Goal: Find specific page/section: Locate item on page

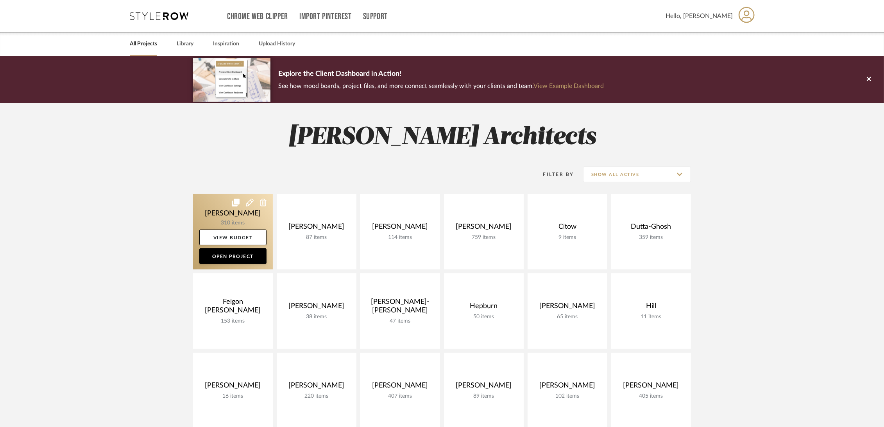
click at [209, 211] on link at bounding box center [233, 231] width 80 height 75
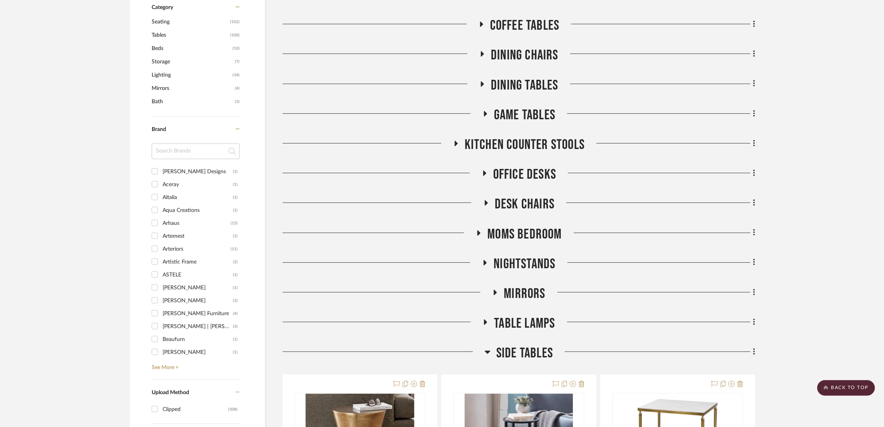
scroll to position [608, 0]
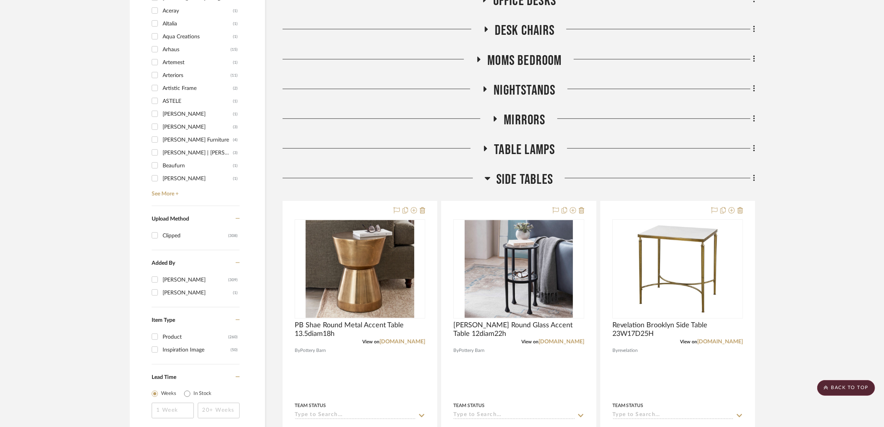
click at [525, 177] on span "Side Tables" at bounding box center [524, 179] width 57 height 17
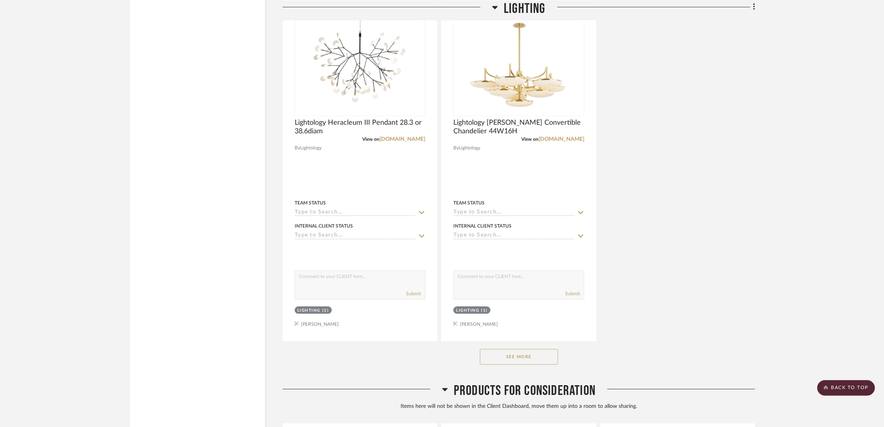
scroll to position [1606, 0]
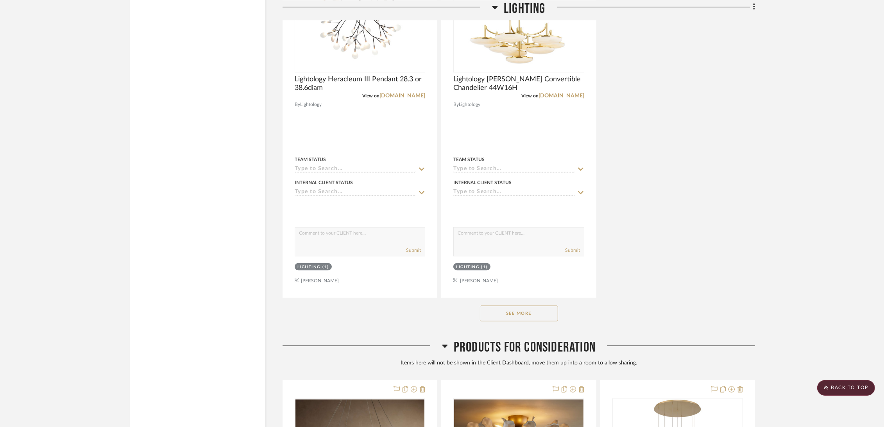
click at [528, 312] on button "See More" at bounding box center [519, 314] width 78 height 16
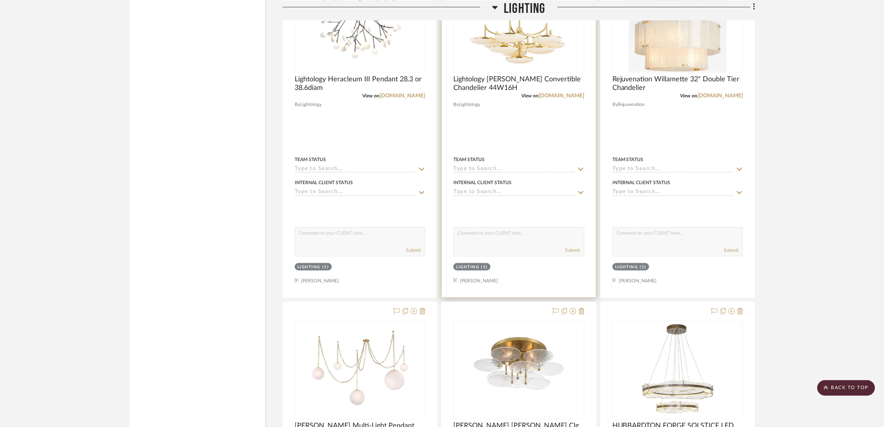
scroll to position [1519, 0]
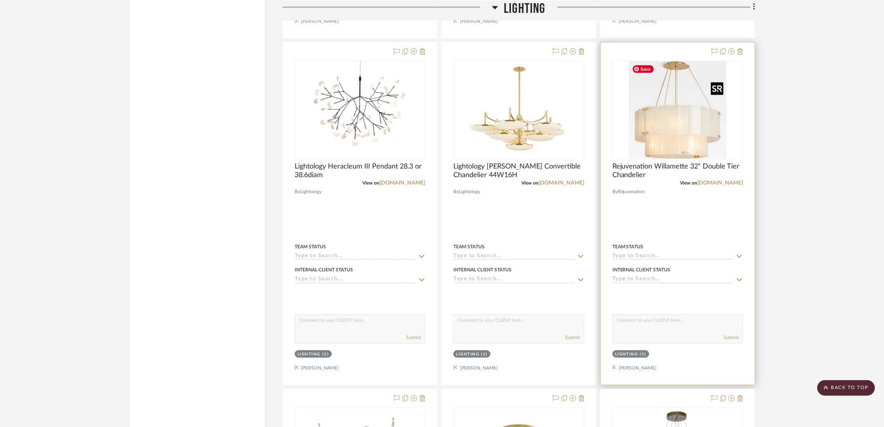
click at [685, 148] on img "0" at bounding box center [678, 110] width 98 height 98
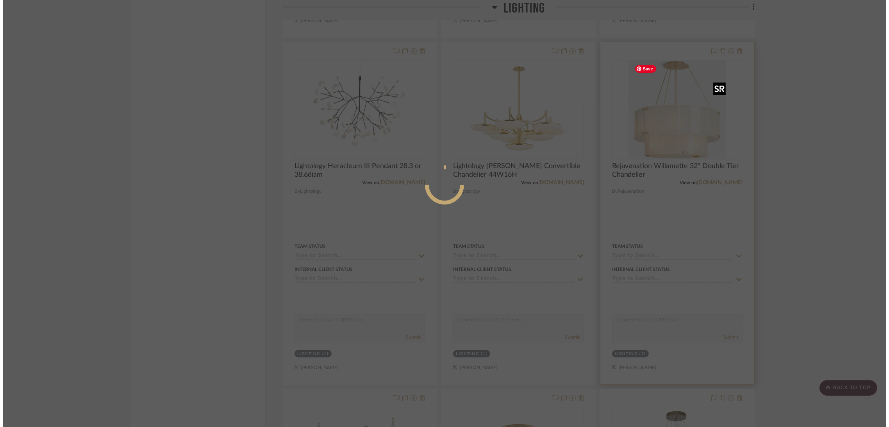
scroll to position [0, 0]
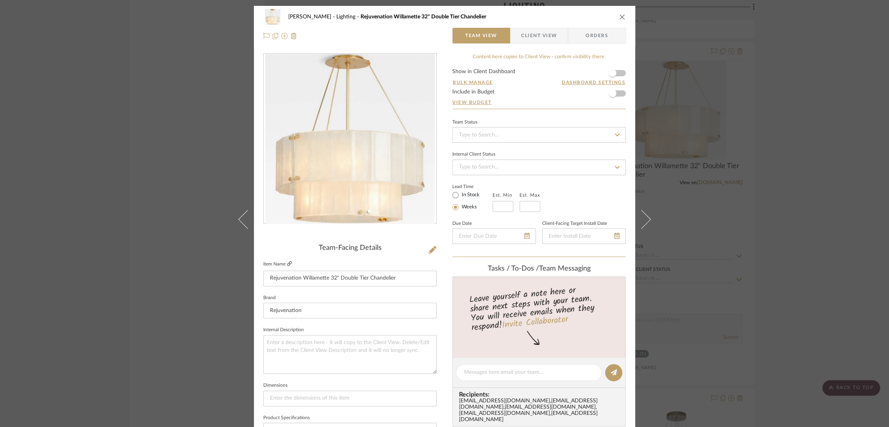
click at [288, 264] on icon at bounding box center [289, 263] width 5 height 5
click at [799, 117] on div "[PERSON_NAME] Lighting Rejuvenation Willamette 32" Double Tier Chandelier Team …" at bounding box center [444, 213] width 889 height 427
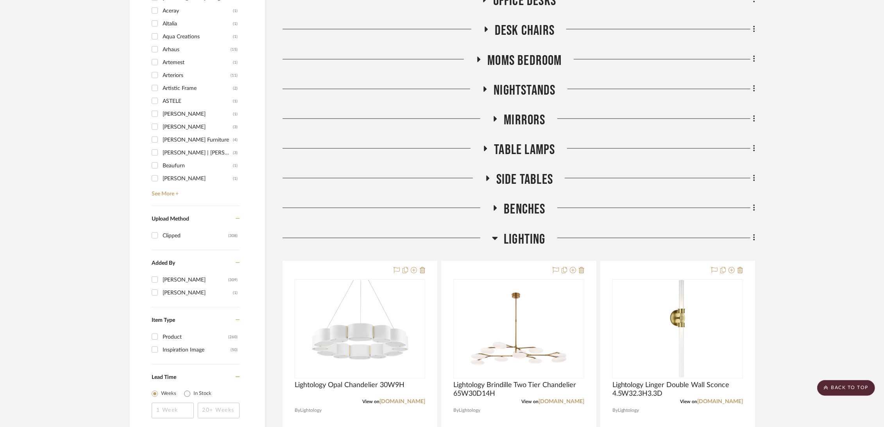
scroll to position [521, 0]
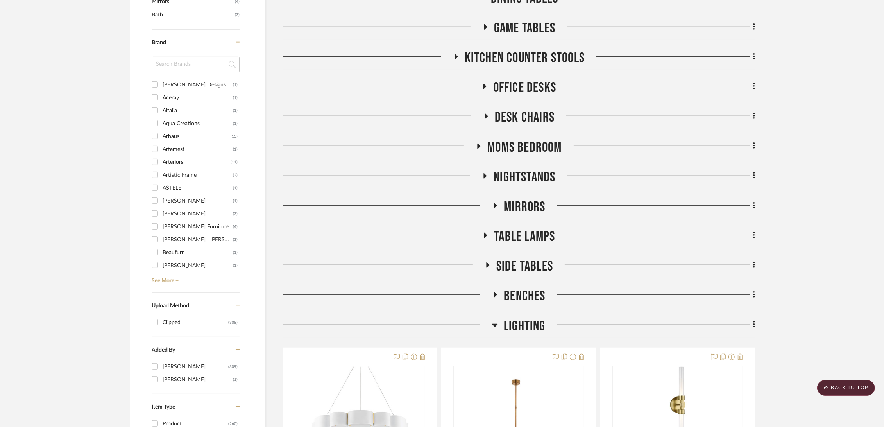
click at [531, 232] on span "Table Lamps" at bounding box center [524, 236] width 61 height 17
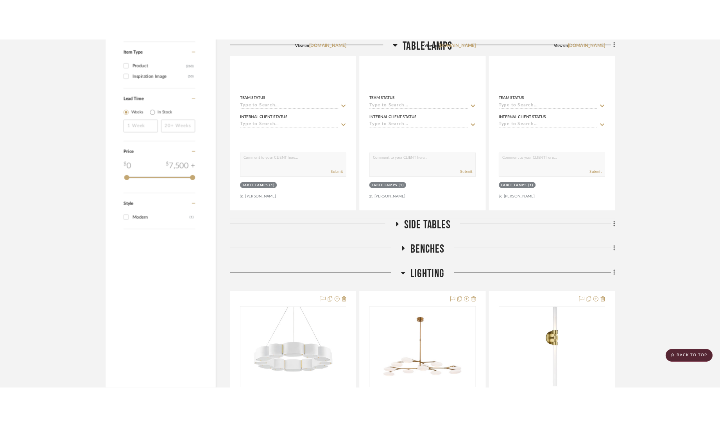
scroll to position [694, 0]
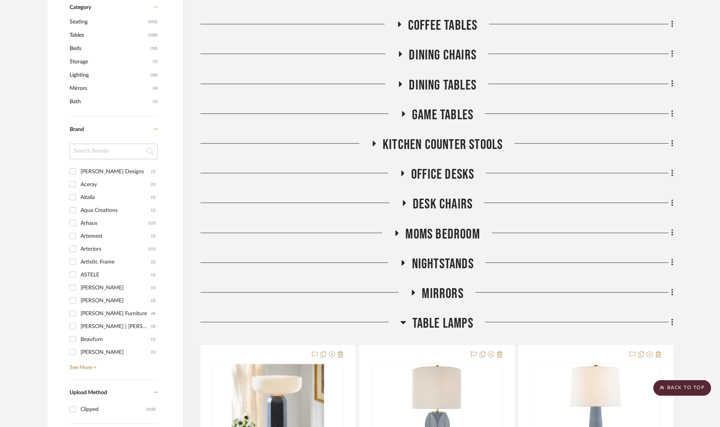
scroll to position [608, 0]
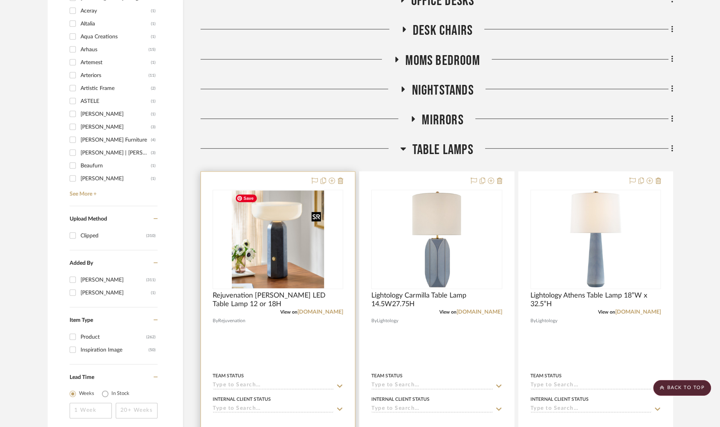
click at [0, 0] on img at bounding box center [0, 0] width 0 height 0
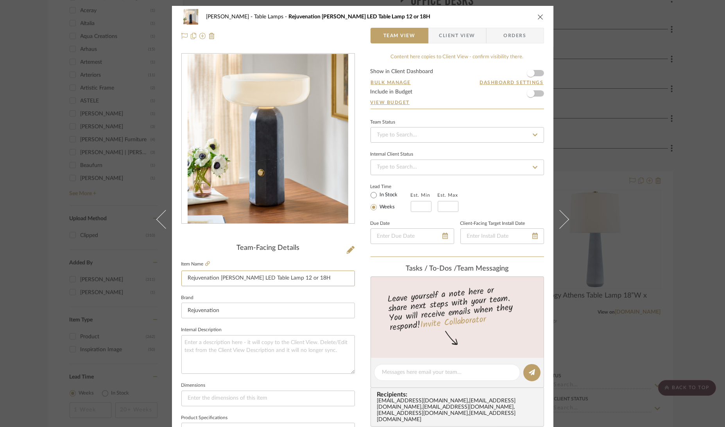
drag, startPoint x: 314, startPoint y: 277, endPoint x: 116, endPoint y: 274, distance: 198.5
click at [116, 274] on div "Boutross Table Lamps Rejuvenation Vincenza LED Table Lamp 12 or 18H Team View C…" at bounding box center [362, 213] width 725 height 427
click at [702, 116] on div "Boutross Table Lamps Rejuvenation Vincenza LED Table Lamp 12 or 18H Team View C…" at bounding box center [362, 213] width 725 height 427
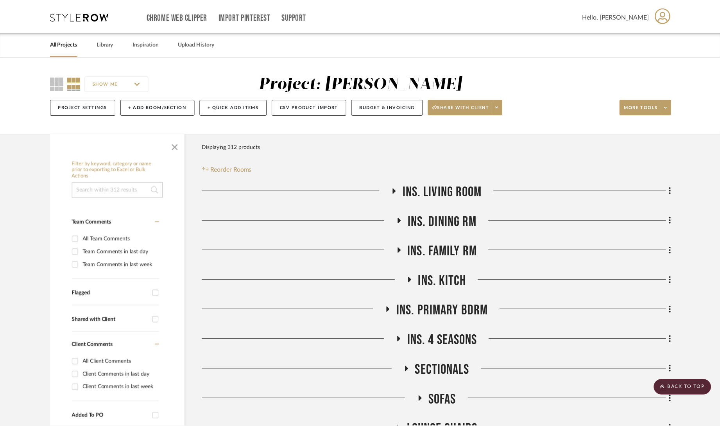
scroll to position [608, 0]
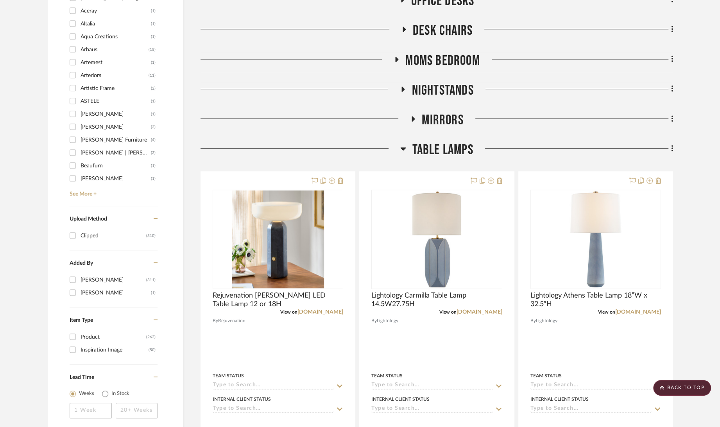
click at [453, 146] on span "Table Lamps" at bounding box center [442, 149] width 61 height 17
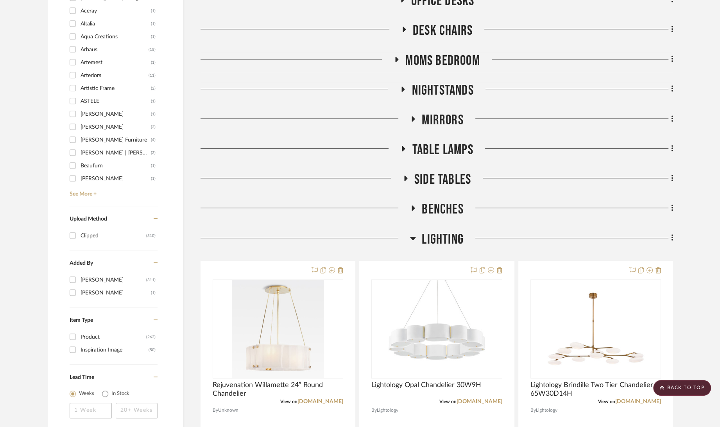
click at [443, 178] on span "Side Tables" at bounding box center [442, 179] width 57 height 17
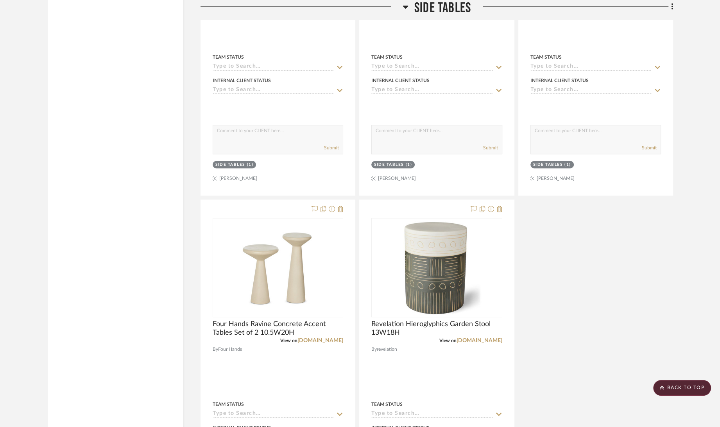
scroll to position [1476, 0]
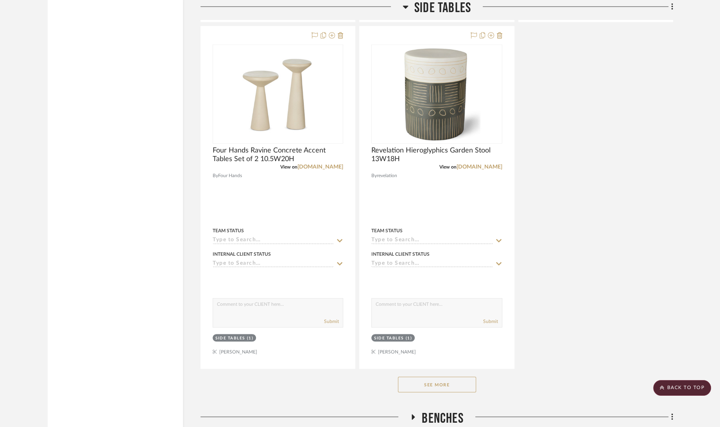
click at [447, 387] on button "See More" at bounding box center [437, 384] width 78 height 16
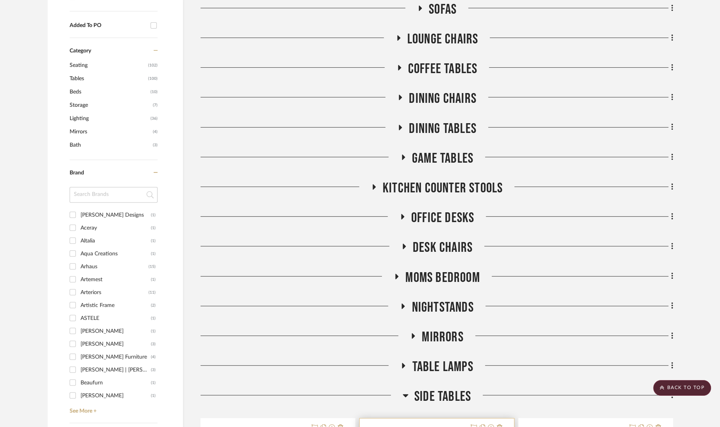
scroll to position [564, 0]
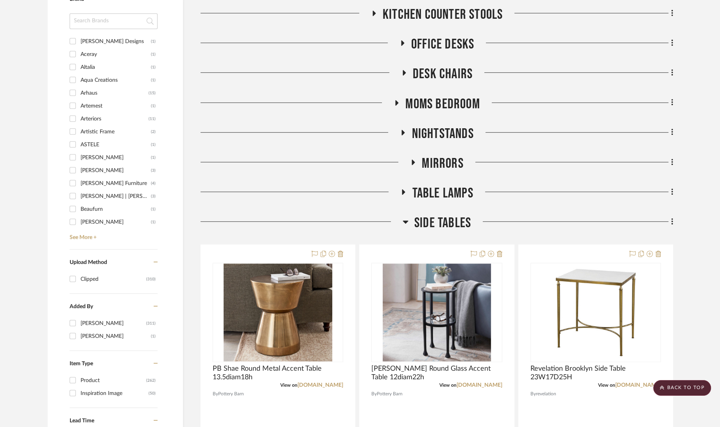
click at [441, 220] on span "Side Tables" at bounding box center [442, 223] width 57 height 17
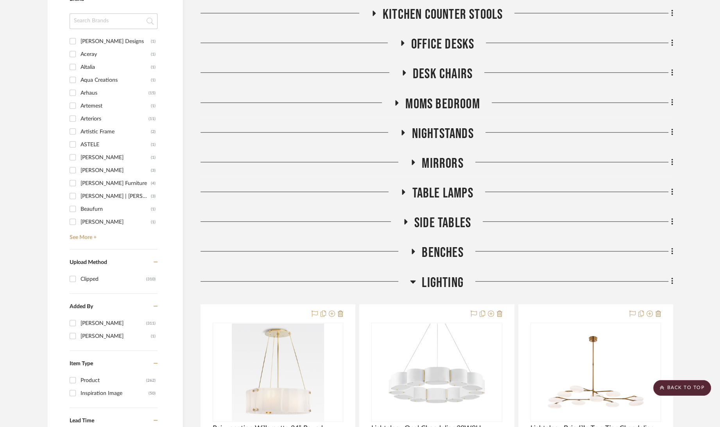
click at [447, 192] on span "Table Lamps" at bounding box center [442, 193] width 61 height 17
